Goal: Information Seeking & Learning: Learn about a topic

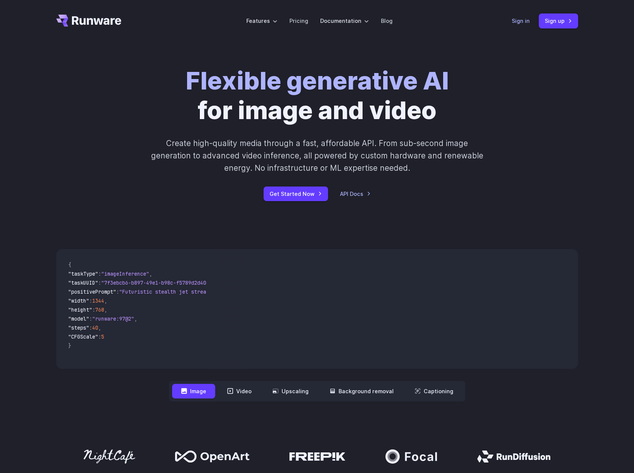
click at [524, 22] on link "Sign in" at bounding box center [521, 20] width 18 height 9
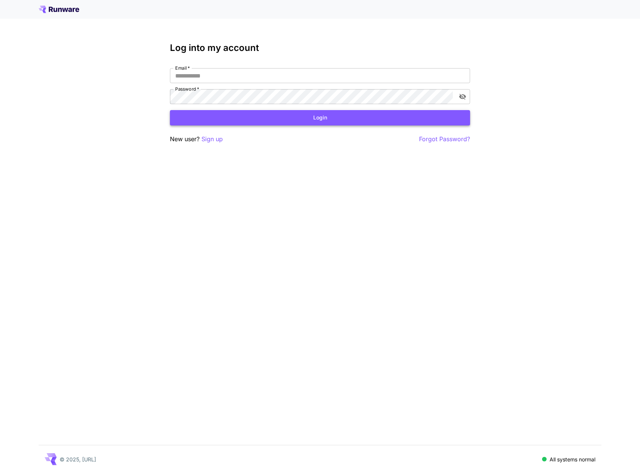
type input "**********"
click at [307, 122] on button "Login" at bounding box center [320, 117] width 300 height 15
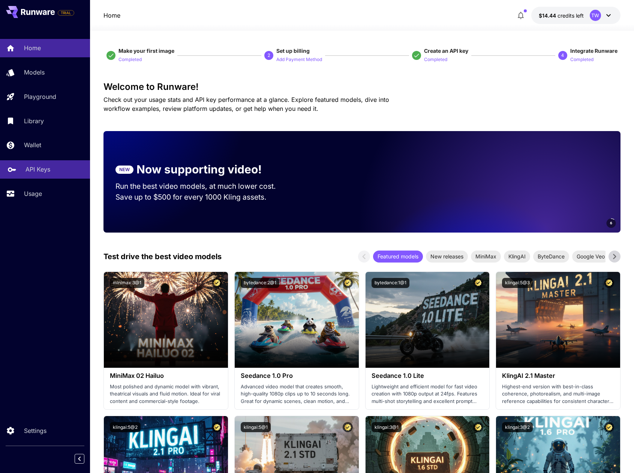
click at [35, 171] on p "API Keys" at bounding box center [37, 169] width 25 height 9
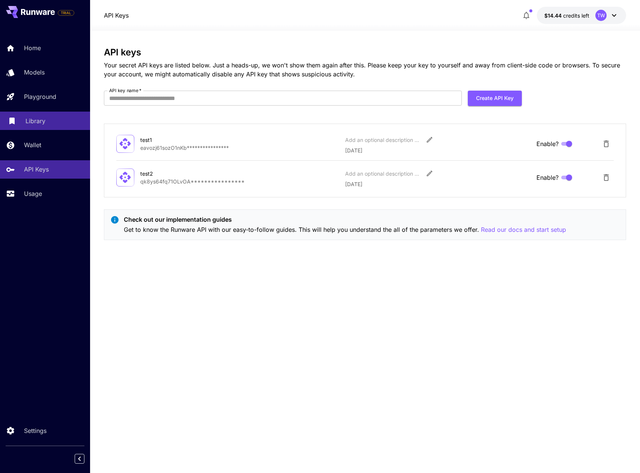
click at [37, 120] on p "Library" at bounding box center [35, 121] width 20 height 9
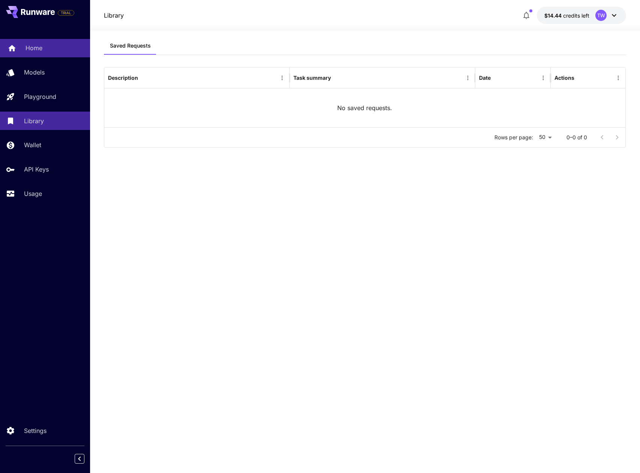
click at [35, 46] on p "Home" at bounding box center [33, 47] width 17 height 9
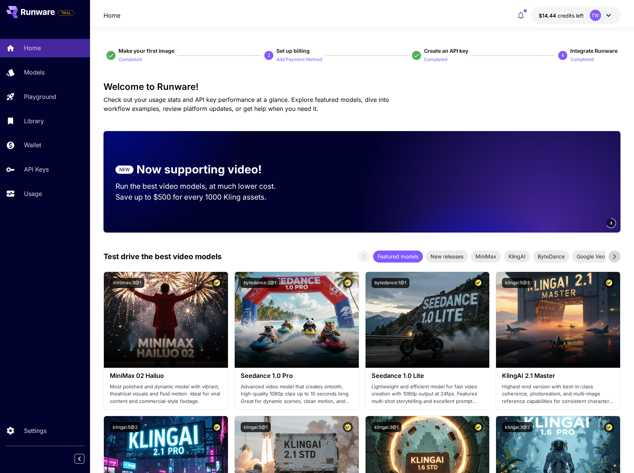
click at [610, 14] on icon at bounding box center [608, 15] width 9 height 9
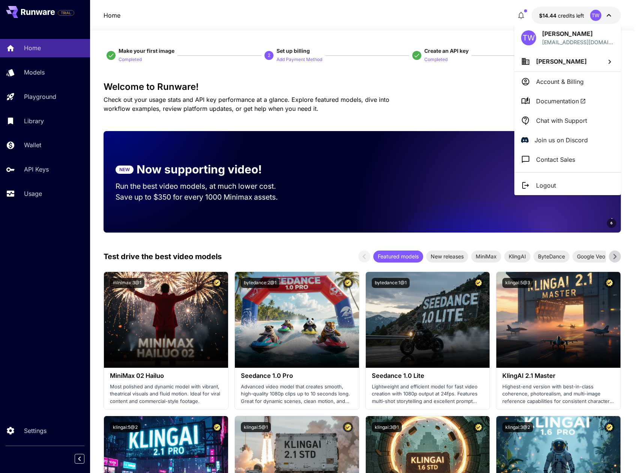
click at [566, 102] on span "Documentation" at bounding box center [561, 101] width 50 height 9
